Goal: Task Accomplishment & Management: Use online tool/utility

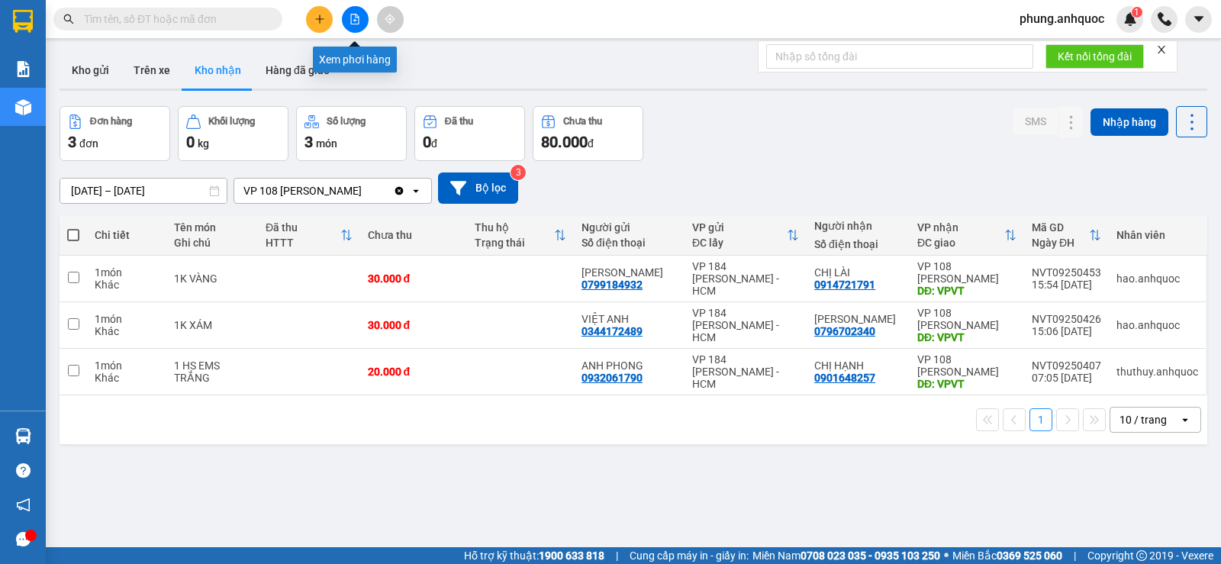
click at [354, 18] on icon "file-add" at bounding box center [355, 19] width 11 height 11
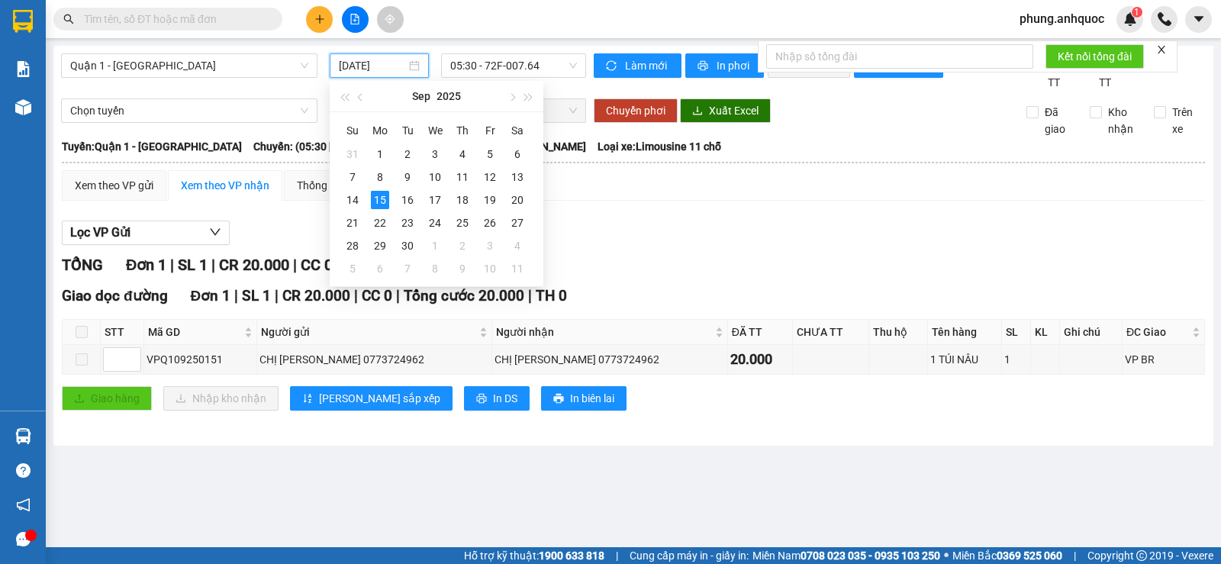
click at [363, 69] on input "[DATE]" at bounding box center [373, 65] width 68 height 17
click at [359, 198] on div "14" at bounding box center [352, 200] width 18 height 18
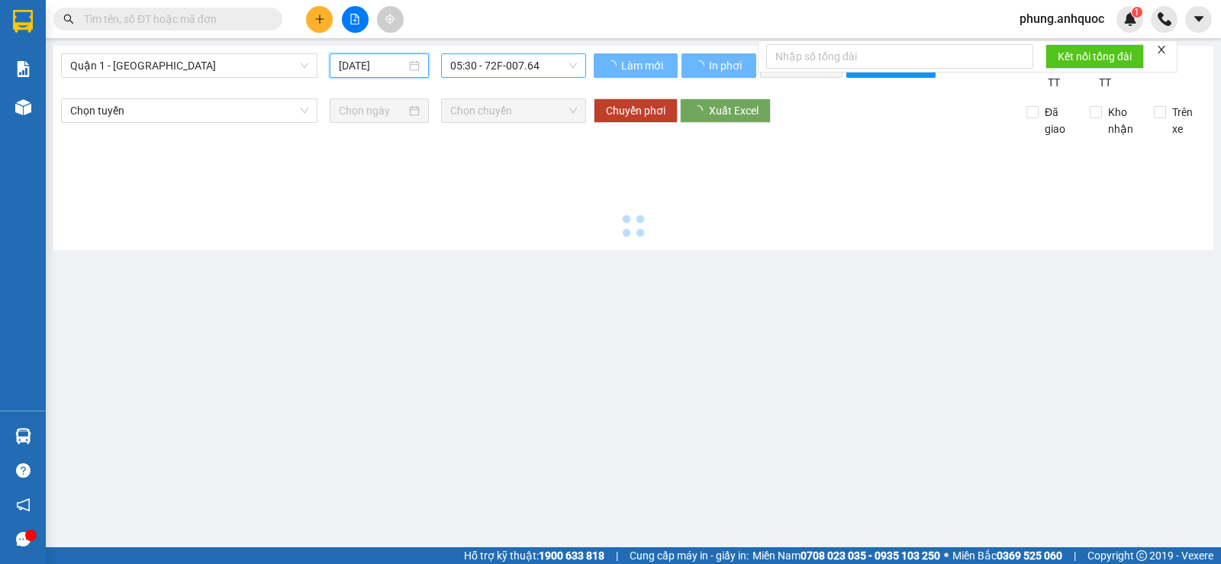
type input "[DATE]"
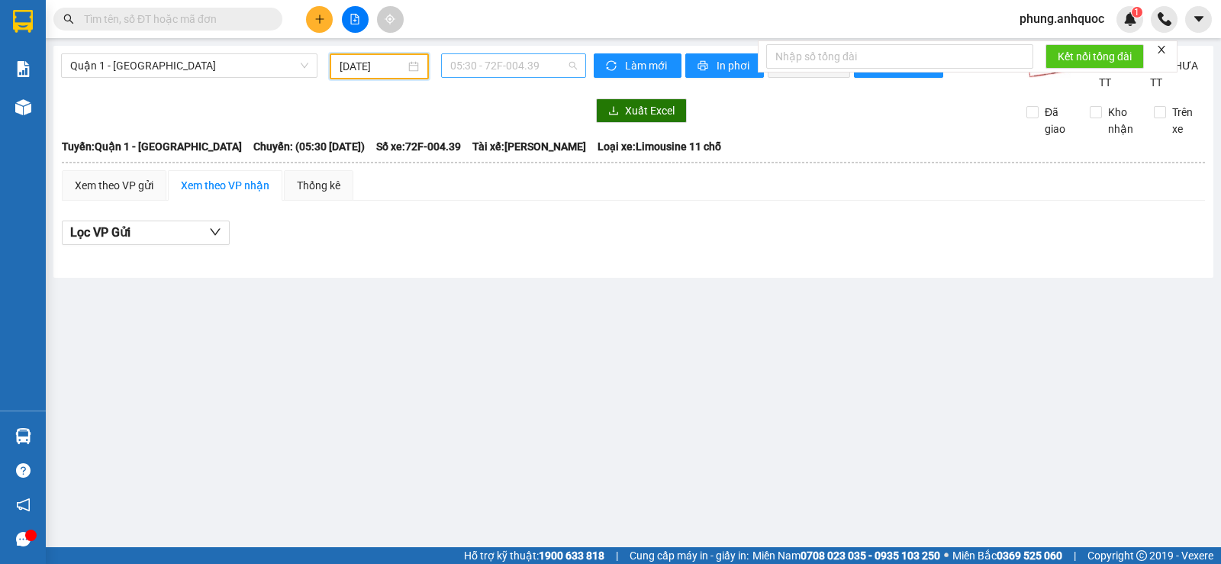
click at [511, 69] on span "05:30 - 72F-004.39" at bounding box center [513, 65] width 126 height 23
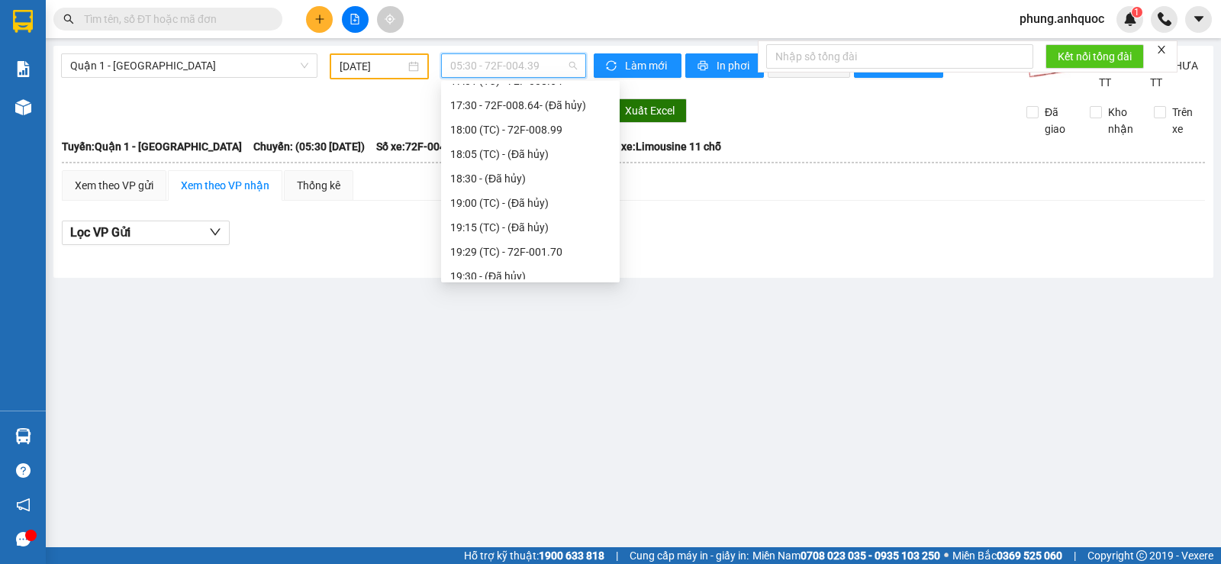
scroll to position [458, 0]
click at [494, 175] on div "19:29 (TC) - 72F-001.70" at bounding box center [530, 175] width 160 height 17
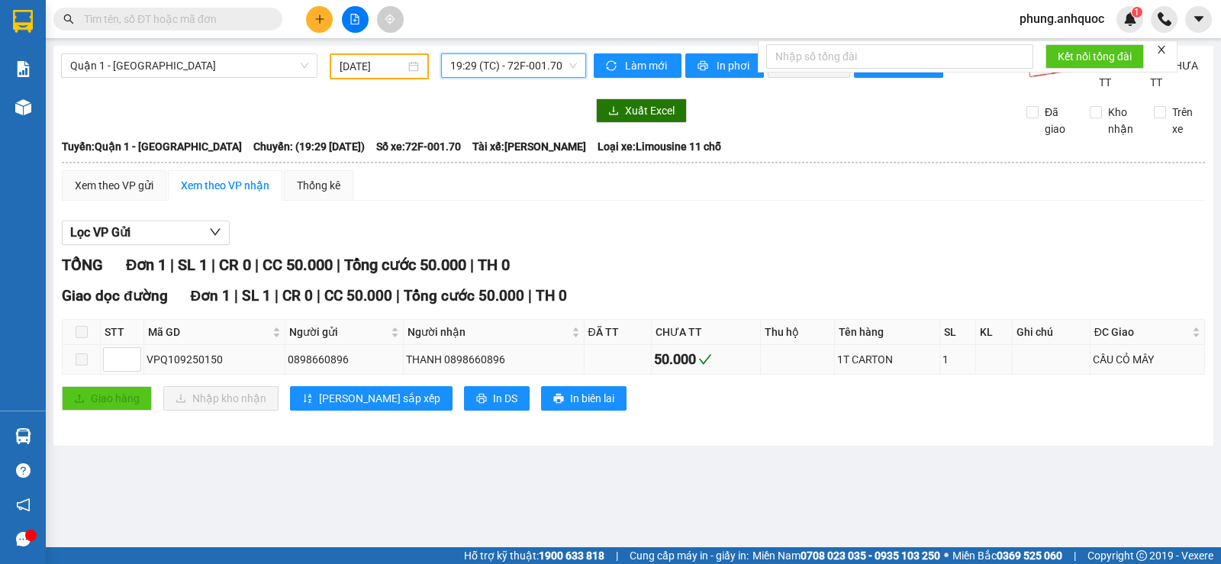
click at [86, 366] on span at bounding box center [82, 359] width 12 height 12
click at [493, 407] on span "In DS" at bounding box center [505, 398] width 24 height 17
drag, startPoint x: 235, startPoint y: 379, endPoint x: 148, endPoint y: 383, distance: 87.1
click at [148, 368] on div "VPQ109250150" at bounding box center [215, 359] width 136 height 17
copy div "VPQ109250150"
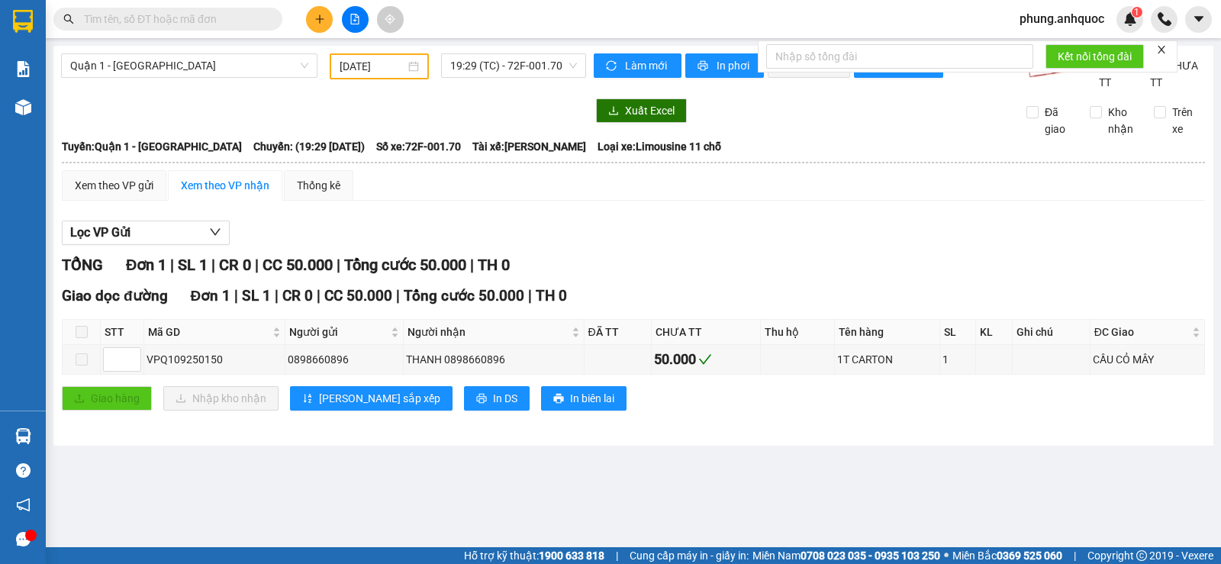
paste input "VPQ109250150"
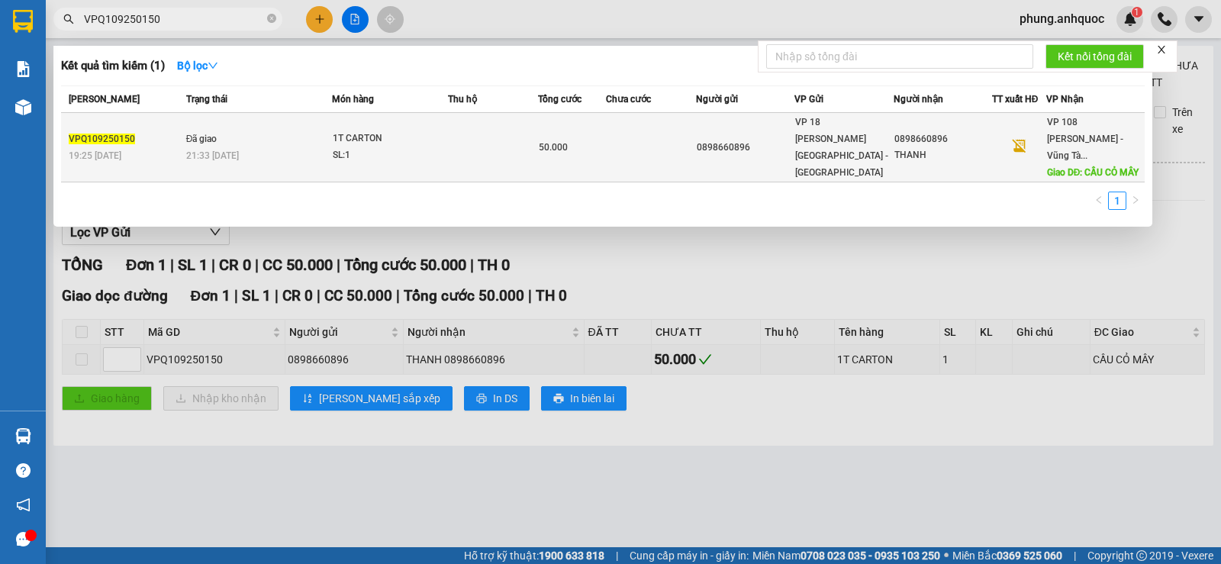
type input "VPQ109250150"
click at [477, 149] on td at bounding box center [493, 147] width 90 height 69
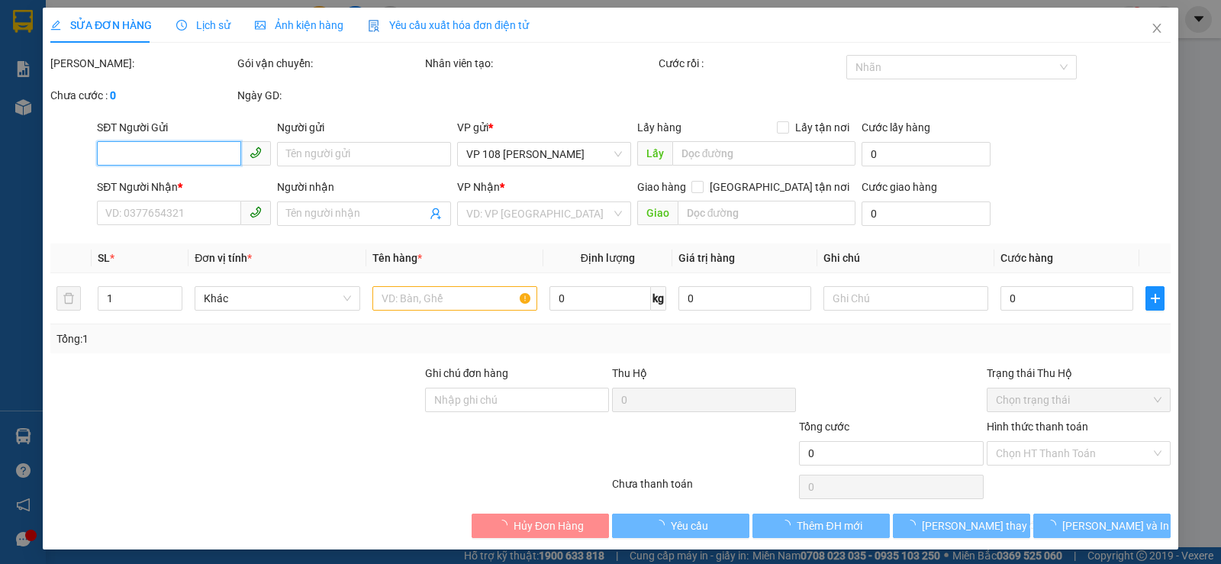
type input "0898660896"
type input "THANH"
type input "CẦU CỎ MÂY"
type input "50.000"
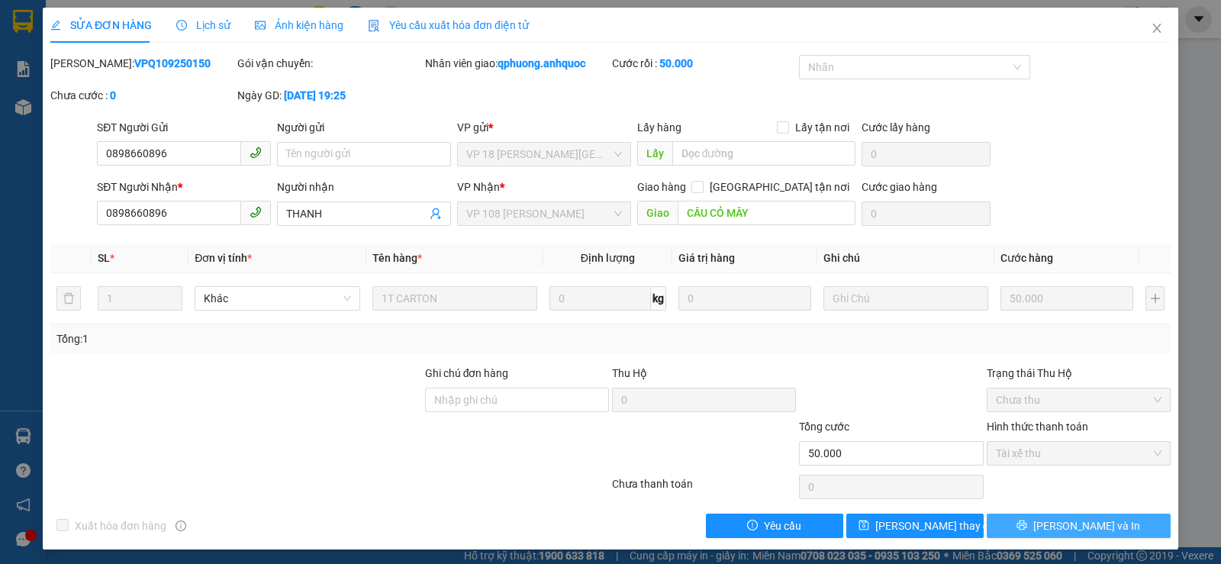
click at [1082, 524] on span "[PERSON_NAME] và In" at bounding box center [1086, 525] width 107 height 17
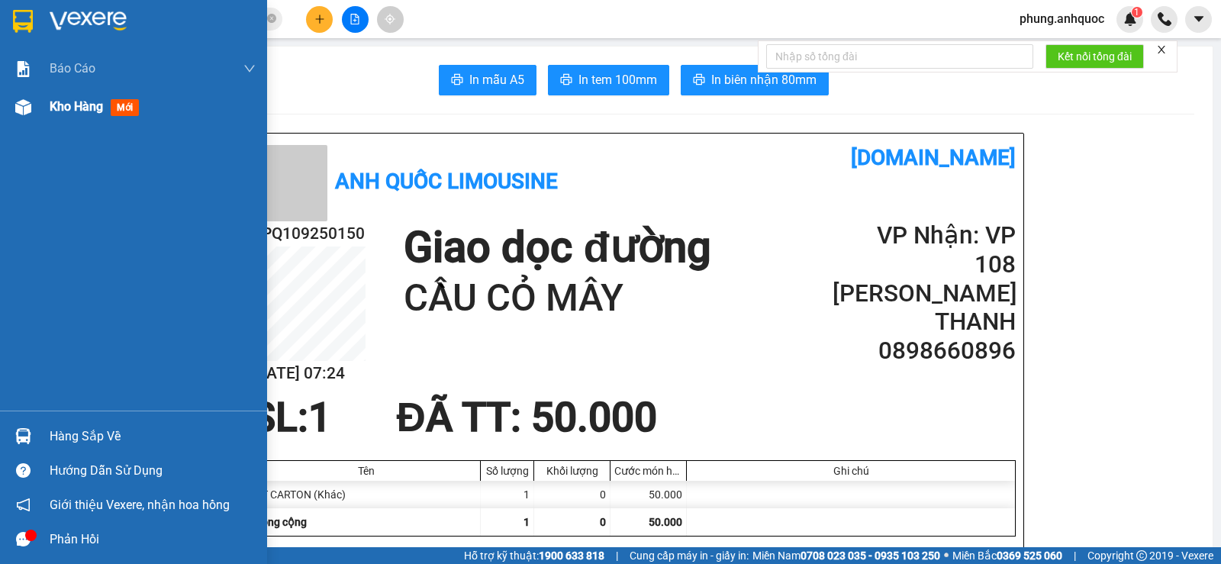
click at [61, 109] on span "Kho hàng" at bounding box center [76, 106] width 53 height 15
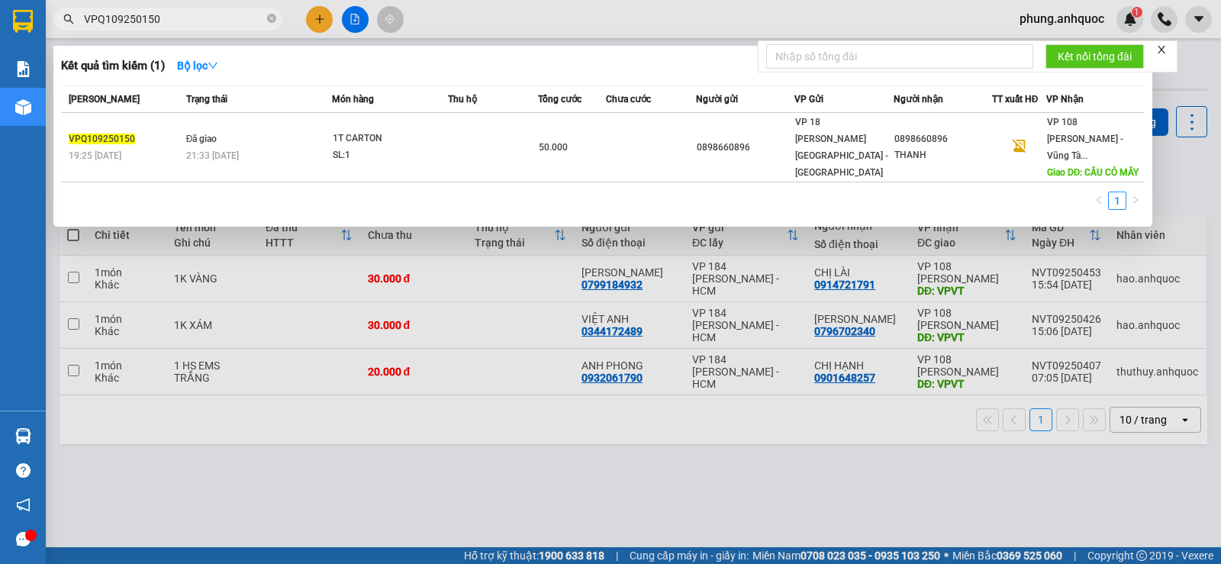
click at [178, 22] on input "VPQ109250150" at bounding box center [174, 19] width 180 height 17
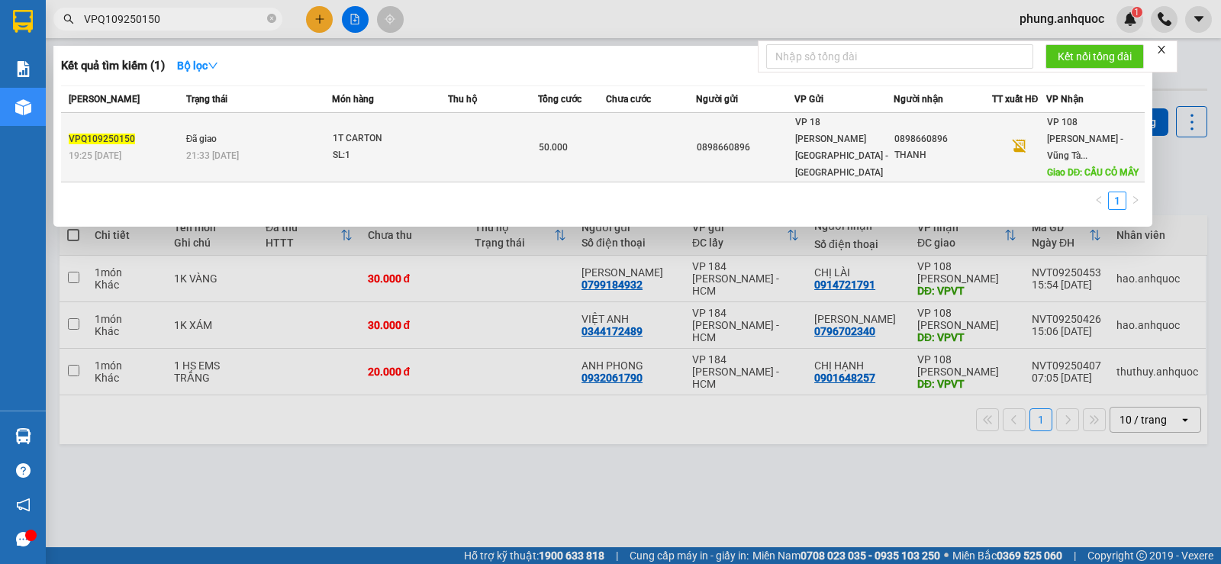
click at [444, 136] on div "1T CARTON" at bounding box center [390, 139] width 114 height 17
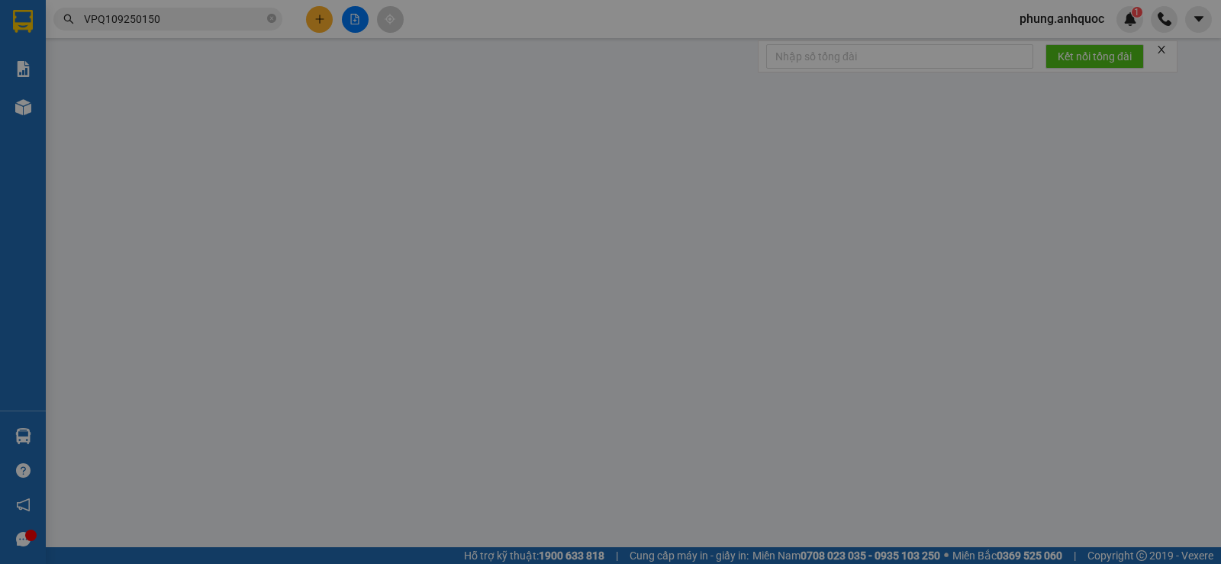
type input "0898660896"
type input "THANH"
type input "CẦU CỎ MÂY"
type input "50.000"
